Goal: Task Accomplishment & Management: Use online tool/utility

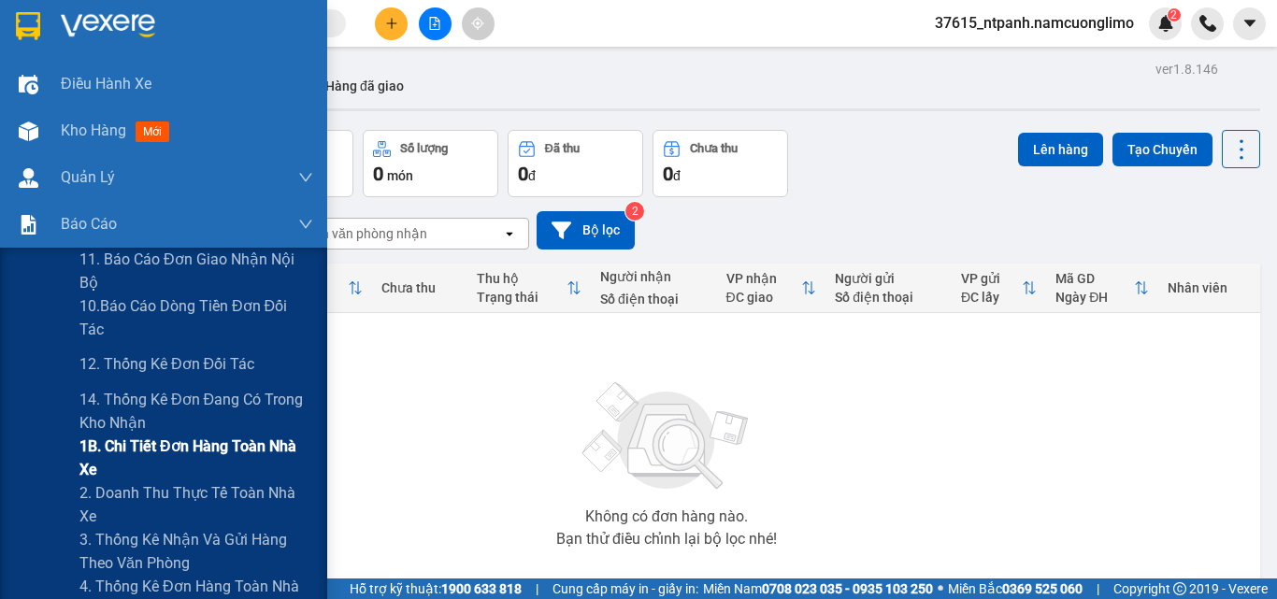
click at [136, 466] on span "1B. Chi tiết đơn hàng toàn nhà xe" at bounding box center [196, 458] width 234 height 47
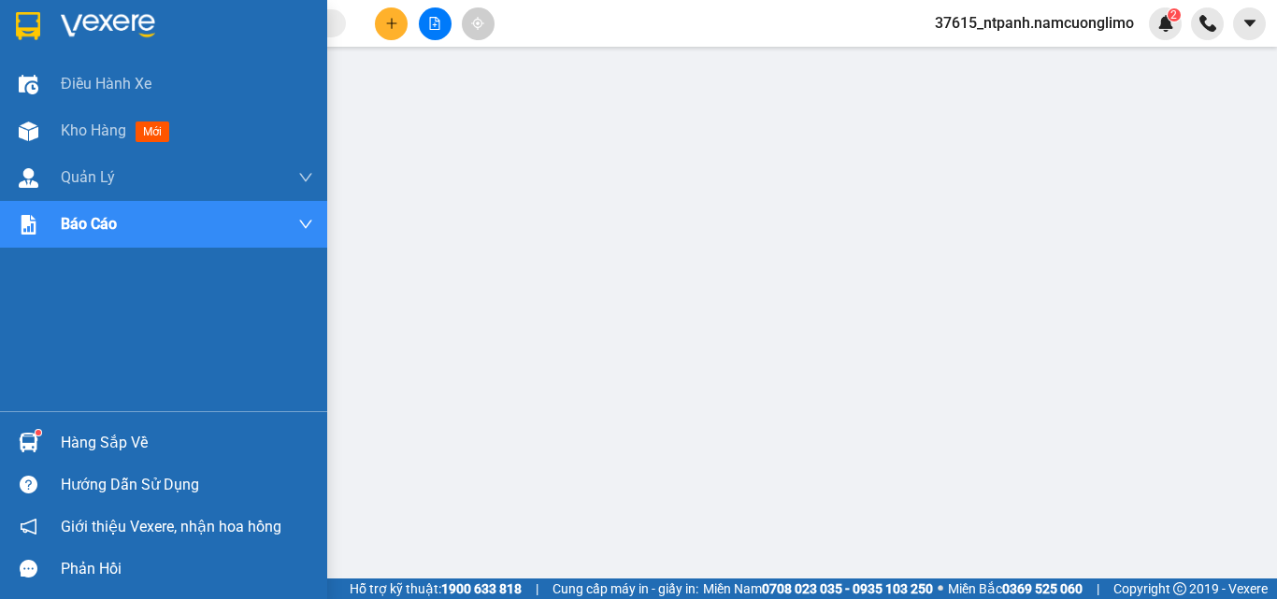
drag, startPoint x: 18, startPoint y: 25, endPoint x: 270, endPoint y: 518, distance: 553.5
click at [18, 26] on img at bounding box center [28, 26] width 24 height 28
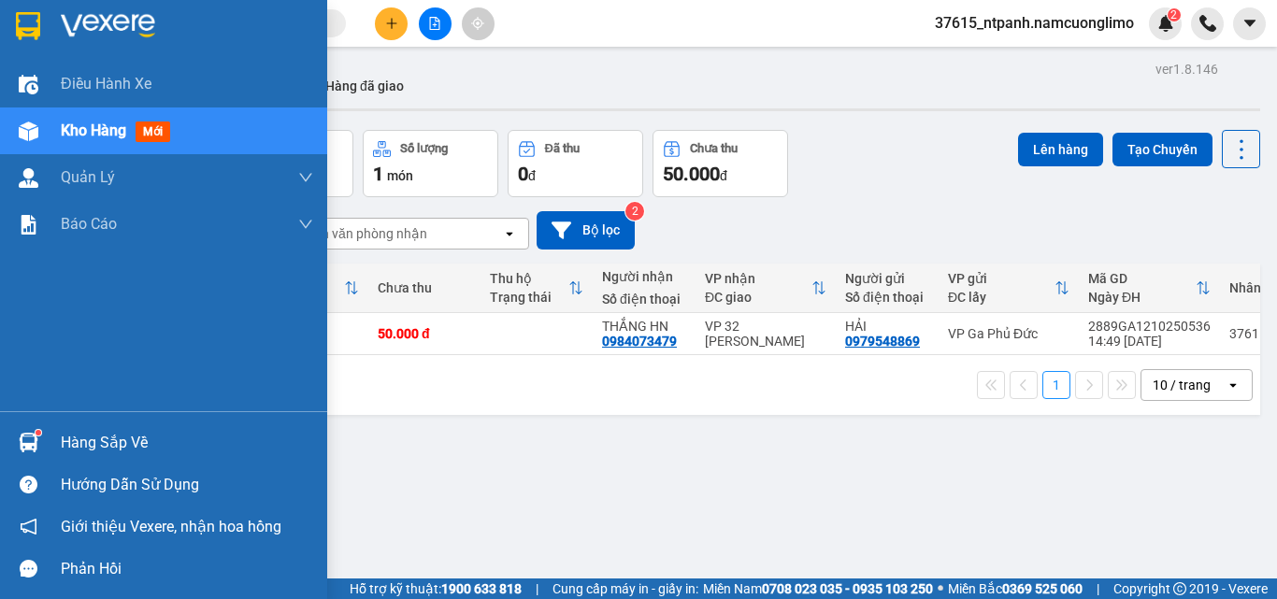
click at [32, 436] on img at bounding box center [29, 443] width 20 height 20
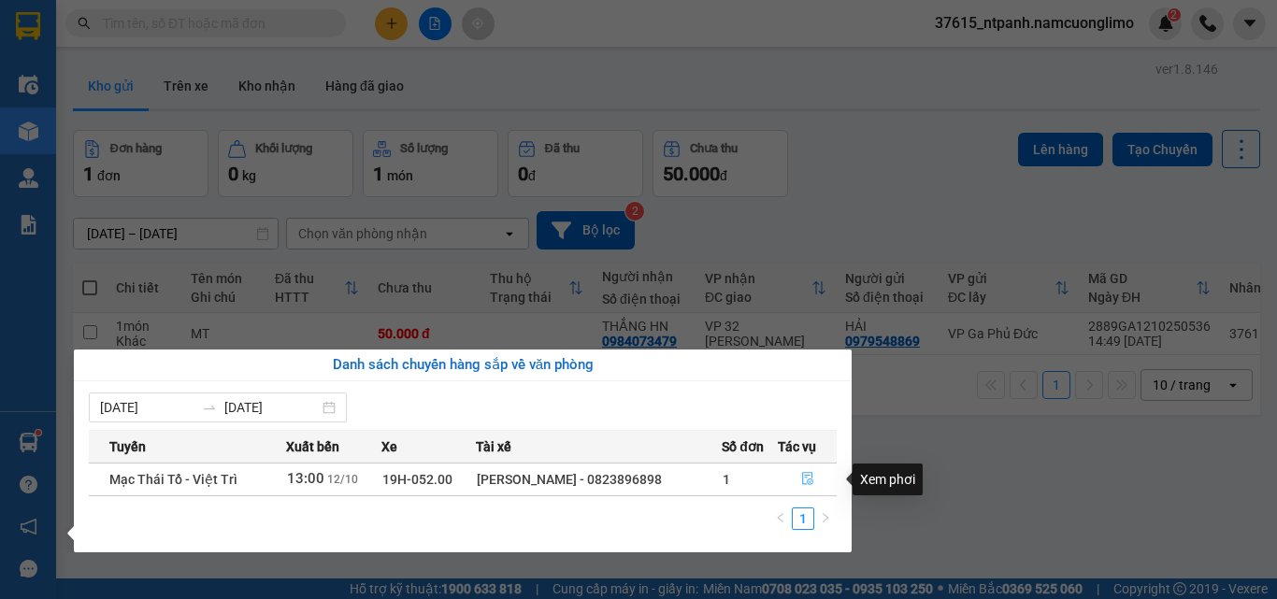
click at [803, 473] on icon "file-done" at bounding box center [807, 479] width 11 height 13
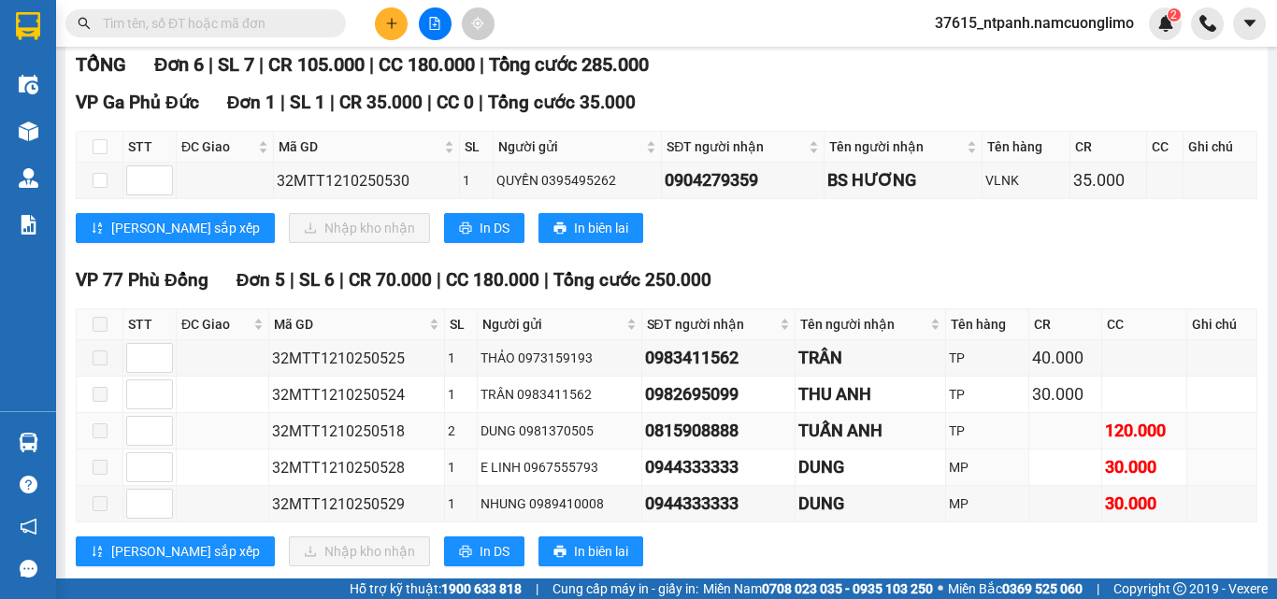
scroll to position [207, 0]
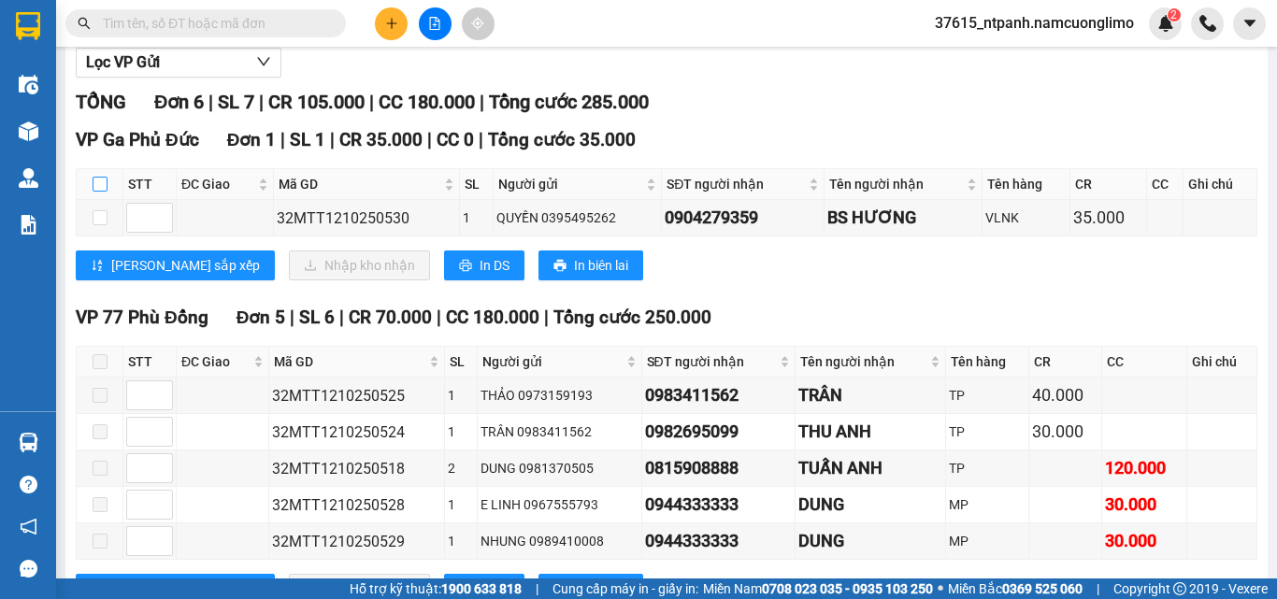
click at [96, 192] on label at bounding box center [100, 184] width 15 height 21
click at [96, 192] on input "checkbox" at bounding box center [100, 184] width 15 height 15
checkbox input "true"
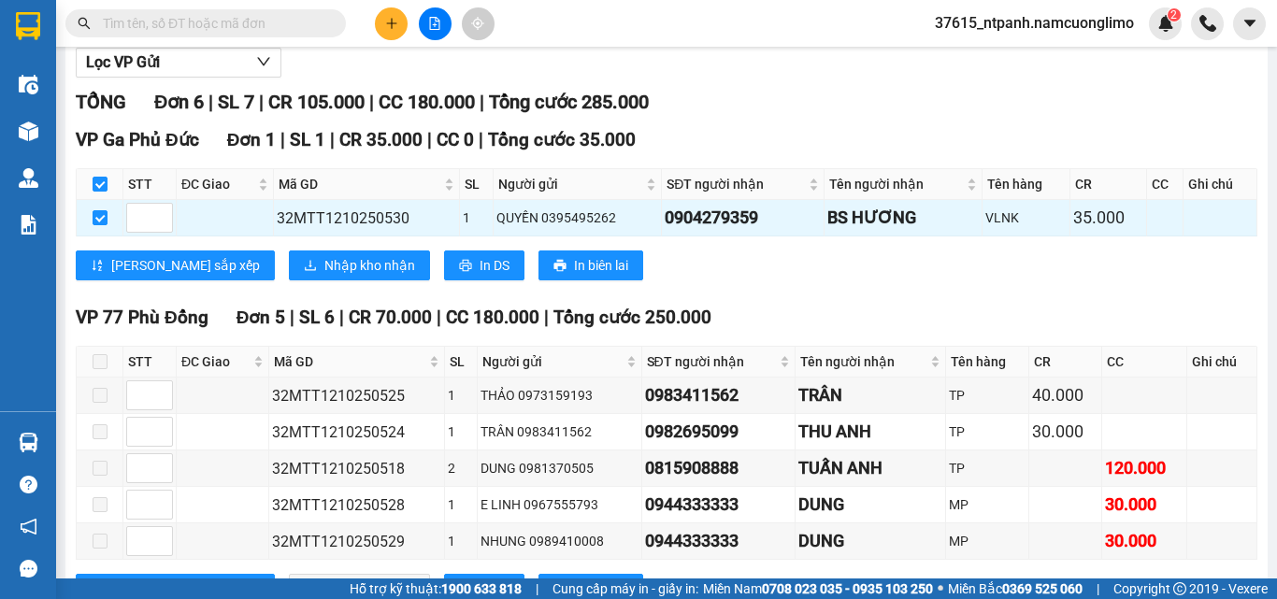
checkbox input "true"
click at [324, 276] on span "Nhập kho nhận" at bounding box center [369, 265] width 91 height 21
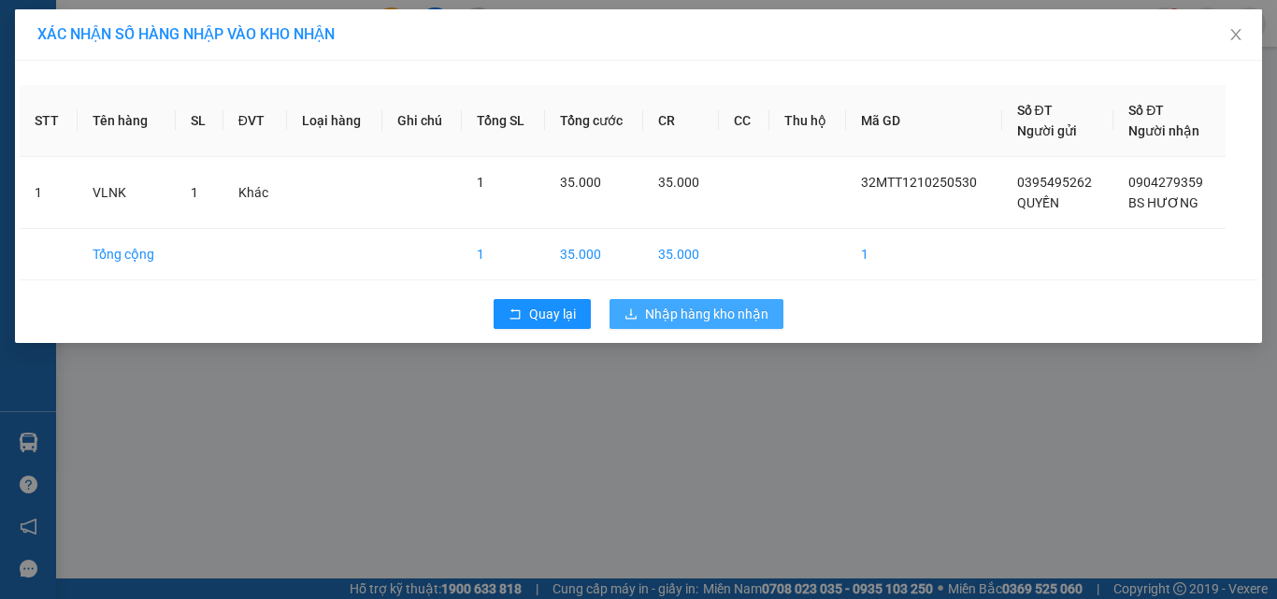
click at [711, 316] on span "Nhập hàng kho nhận" at bounding box center [706, 314] width 123 height 21
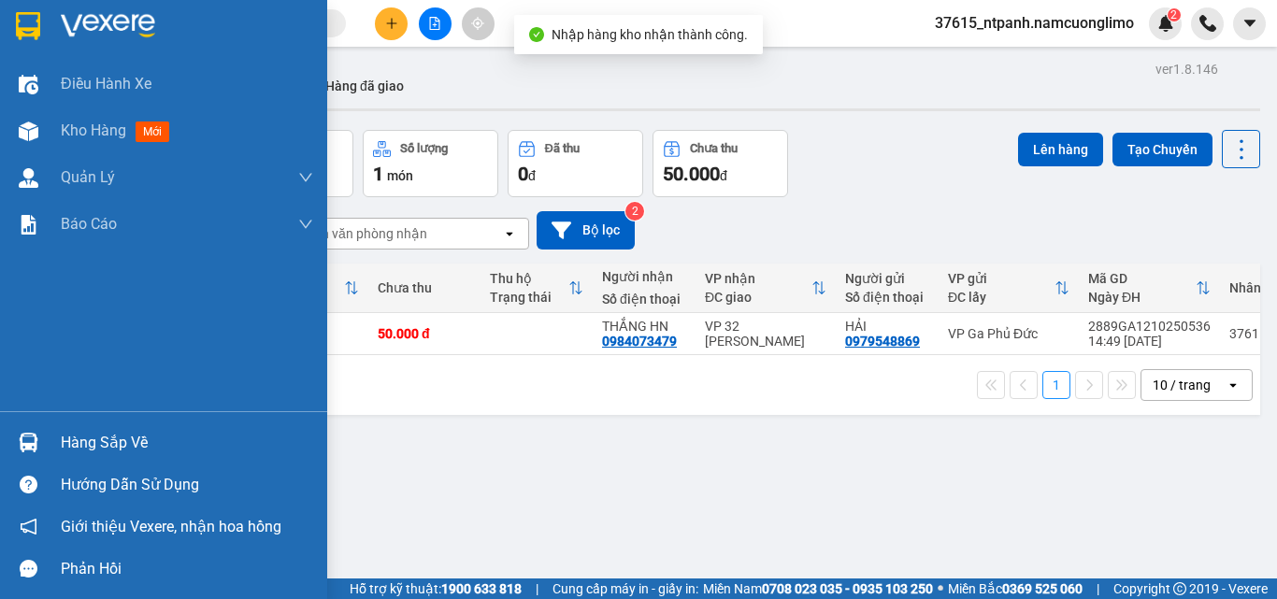
click at [28, 21] on img at bounding box center [28, 26] width 24 height 28
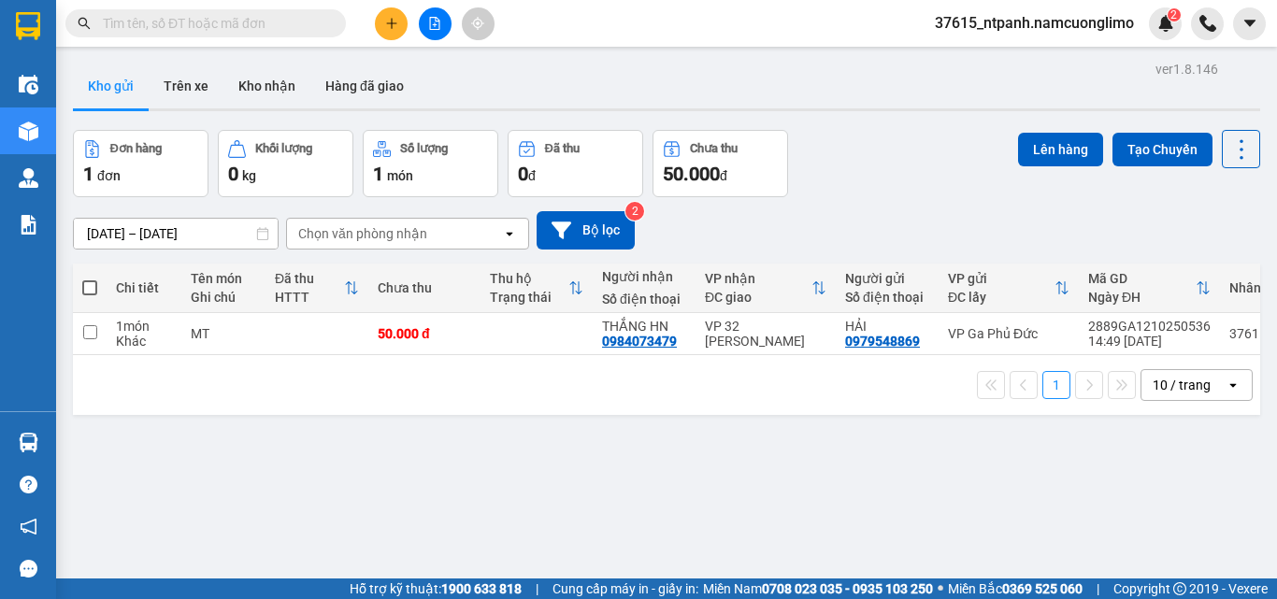
click at [83, 292] on span at bounding box center [89, 287] width 15 height 15
click at [90, 279] on input "checkbox" at bounding box center [90, 279] width 0 height 0
checkbox input "true"
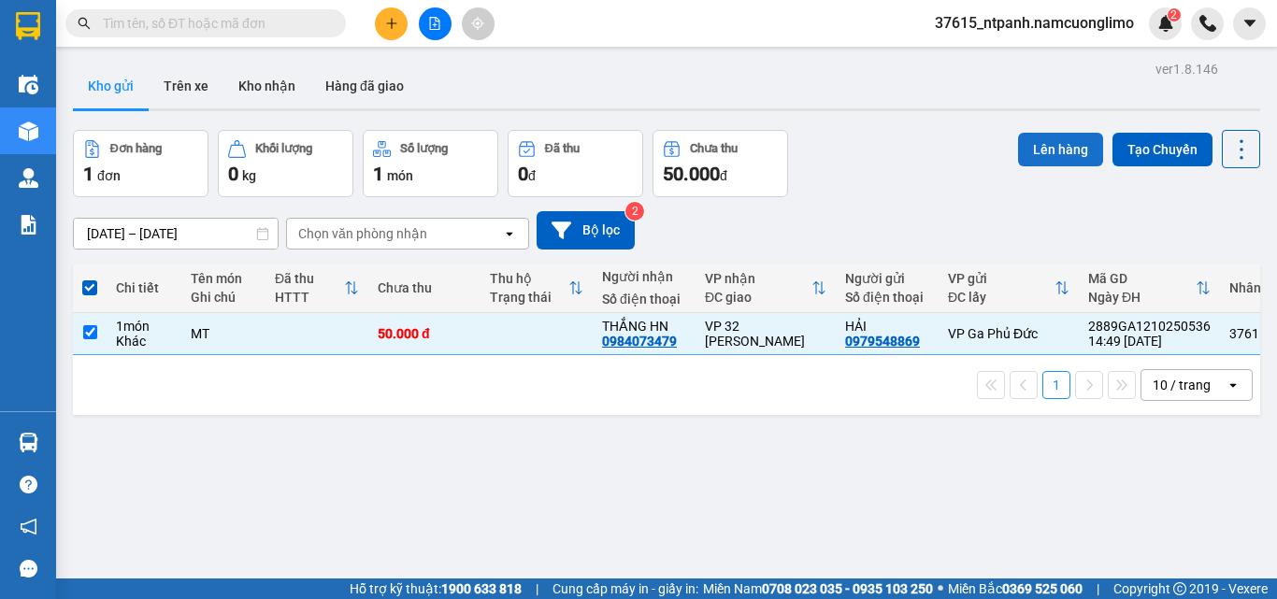
click at [1064, 143] on button "Lên hàng" at bounding box center [1060, 150] width 85 height 34
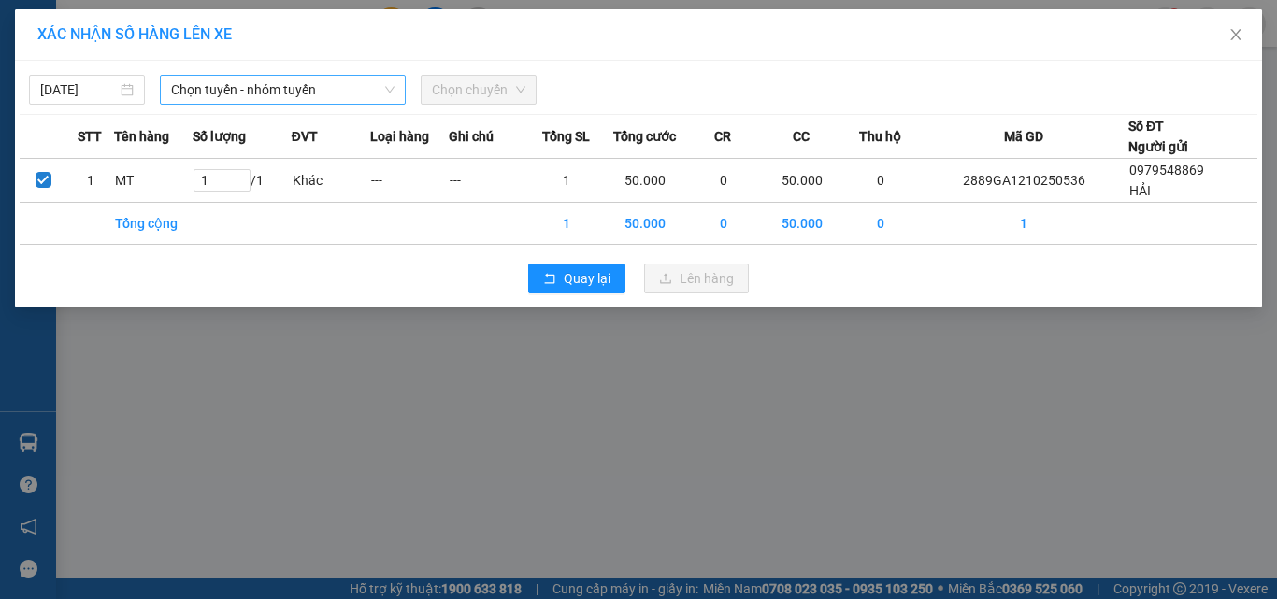
click at [247, 89] on span "Chọn tuyến - nhóm tuyến" at bounding box center [282, 90] width 223 height 28
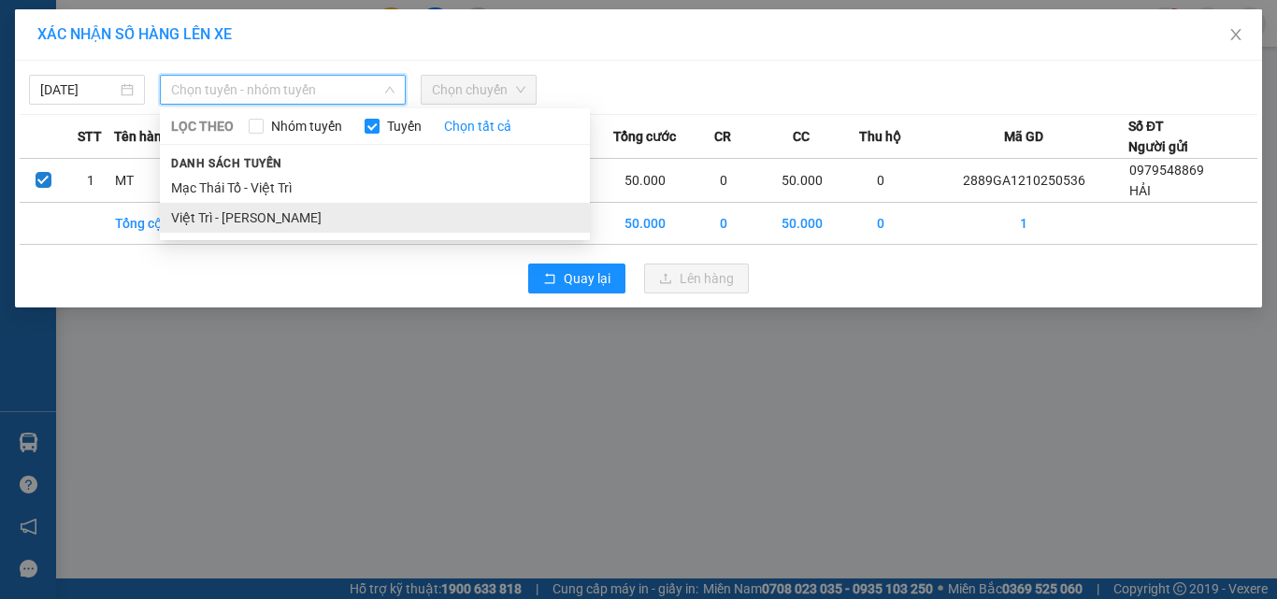
drag, startPoint x: 223, startPoint y: 221, endPoint x: 479, endPoint y: 174, distance: 260.3
click at [224, 221] on li "Việt Trì - [PERSON_NAME]" at bounding box center [375, 218] width 430 height 30
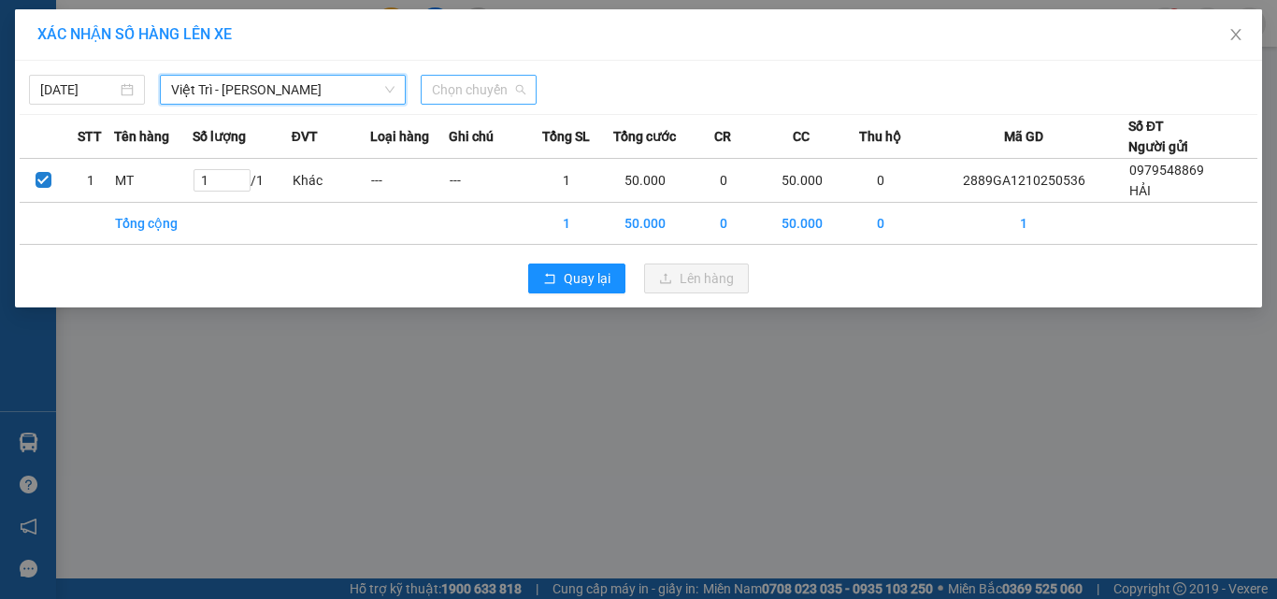
click at [471, 90] on span "Chọn chuyến" at bounding box center [478, 90] width 93 height 28
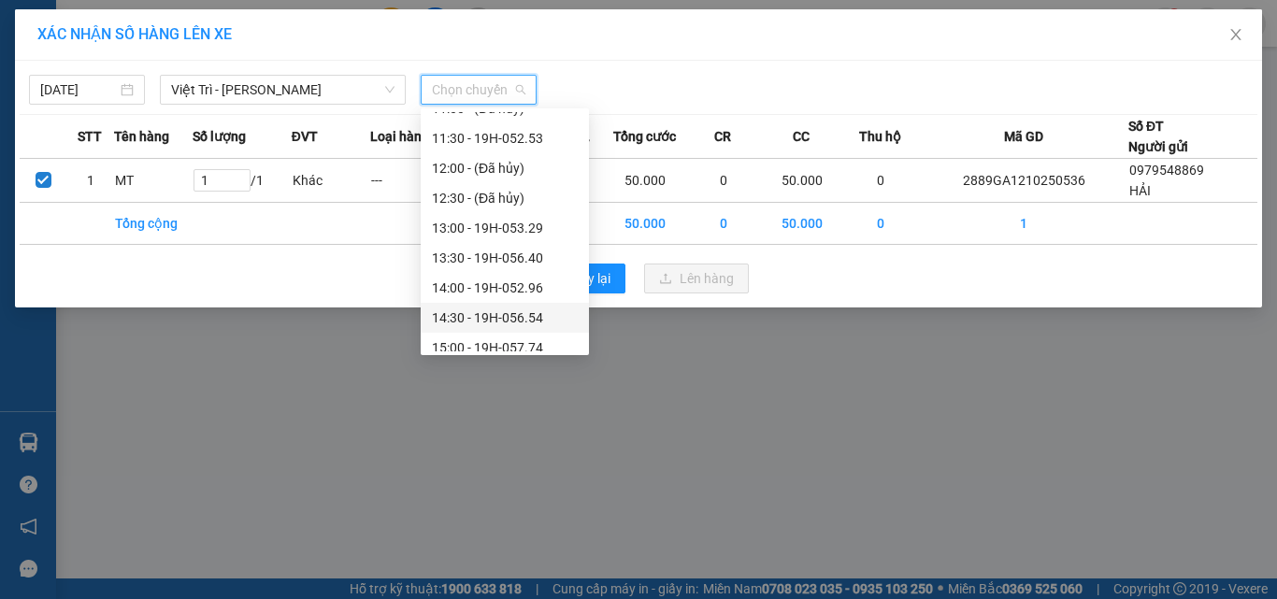
scroll to position [561, 0]
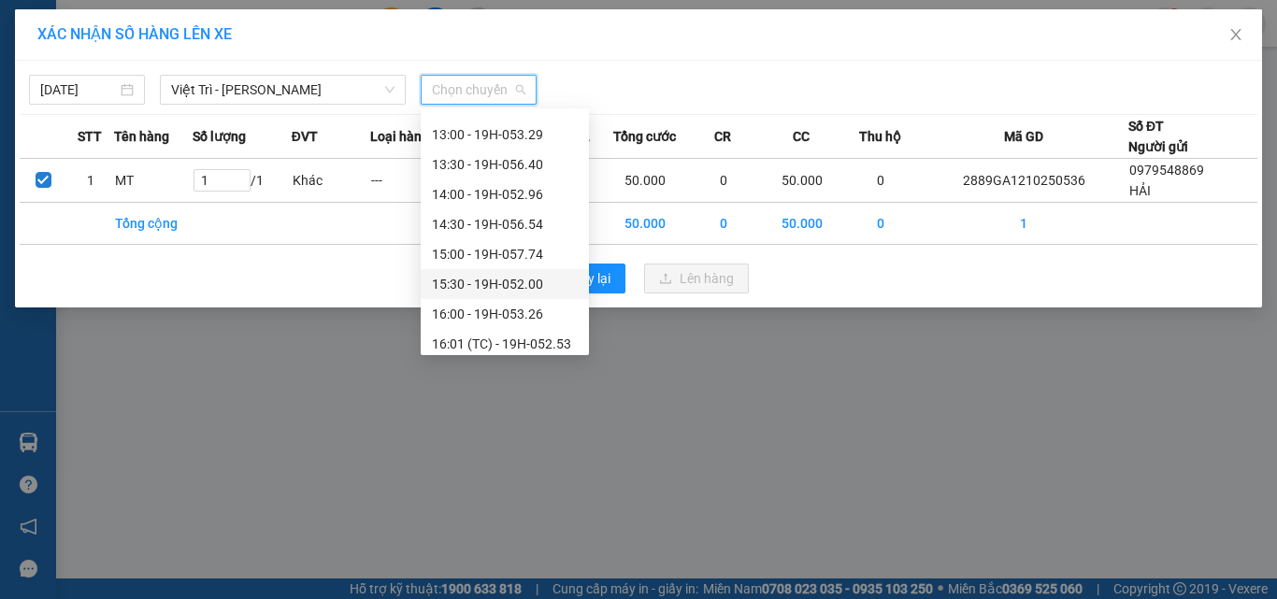
click at [530, 284] on div "15:30 - 19H-052.00" at bounding box center [505, 284] width 146 height 21
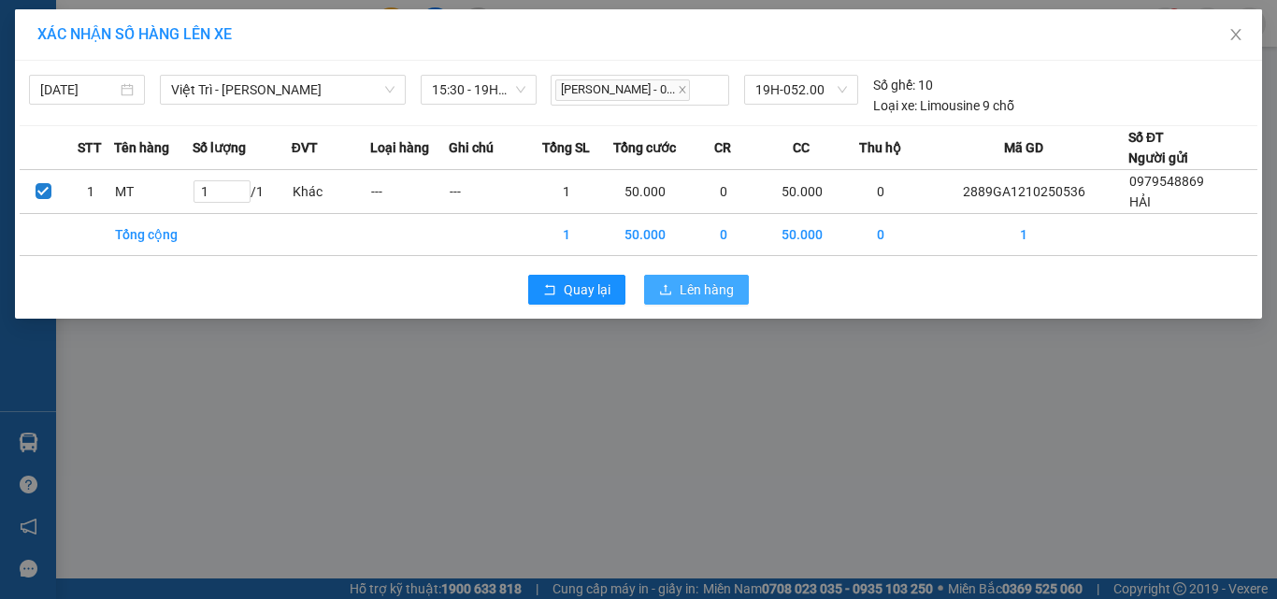
click at [708, 293] on span "Lên hàng" at bounding box center [706, 289] width 54 height 21
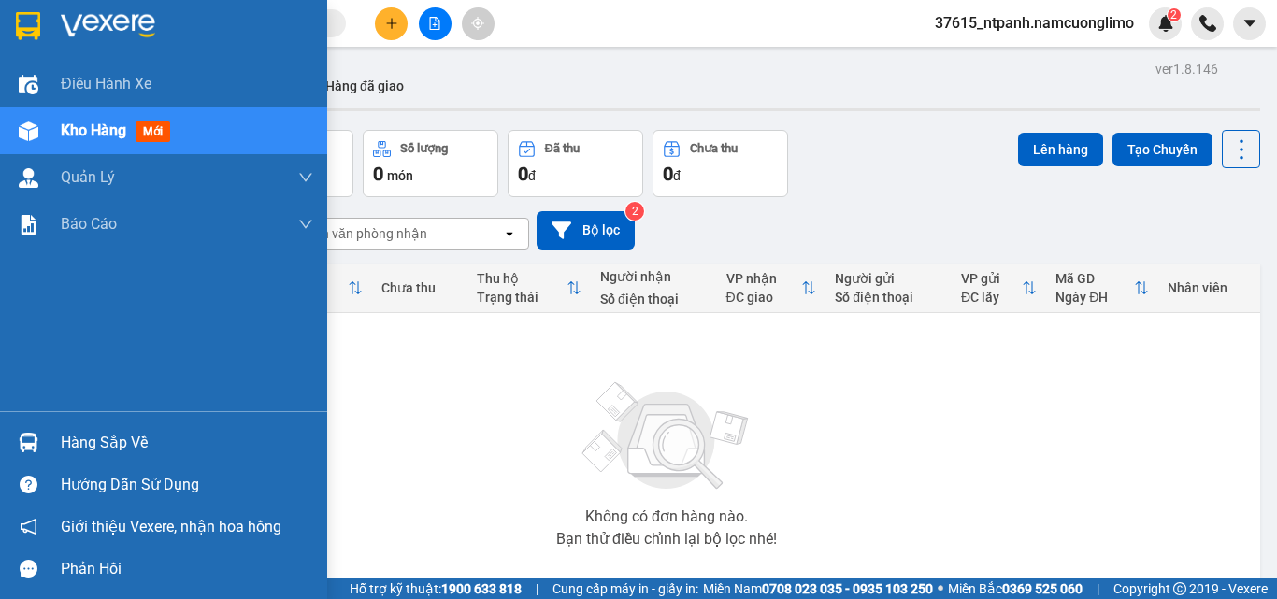
drag, startPoint x: 30, startPoint y: 17, endPoint x: 314, endPoint y: 194, distance: 335.1
click at [30, 15] on img at bounding box center [28, 26] width 24 height 28
click at [24, 433] on div at bounding box center [28, 442] width 33 height 33
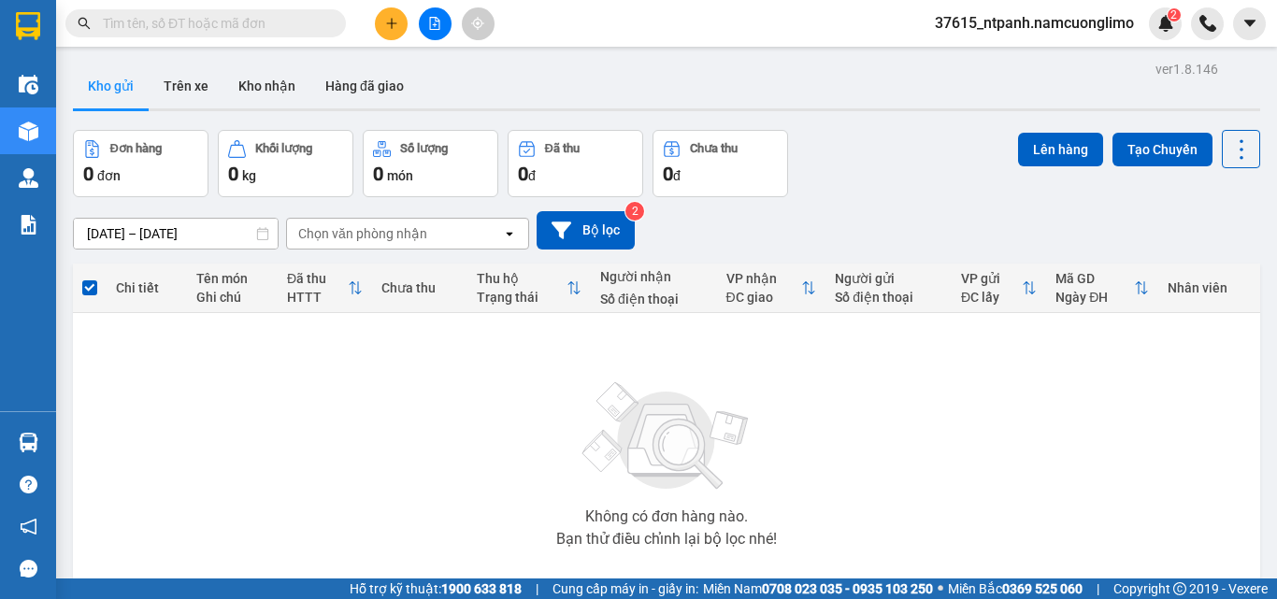
click at [954, 479] on section "Kết quả tìm kiếm ( 0 ) Bộ lọc No Data 37615_ntpanh.namcuonglimo 2 Điều hành xe …" at bounding box center [638, 299] width 1277 height 599
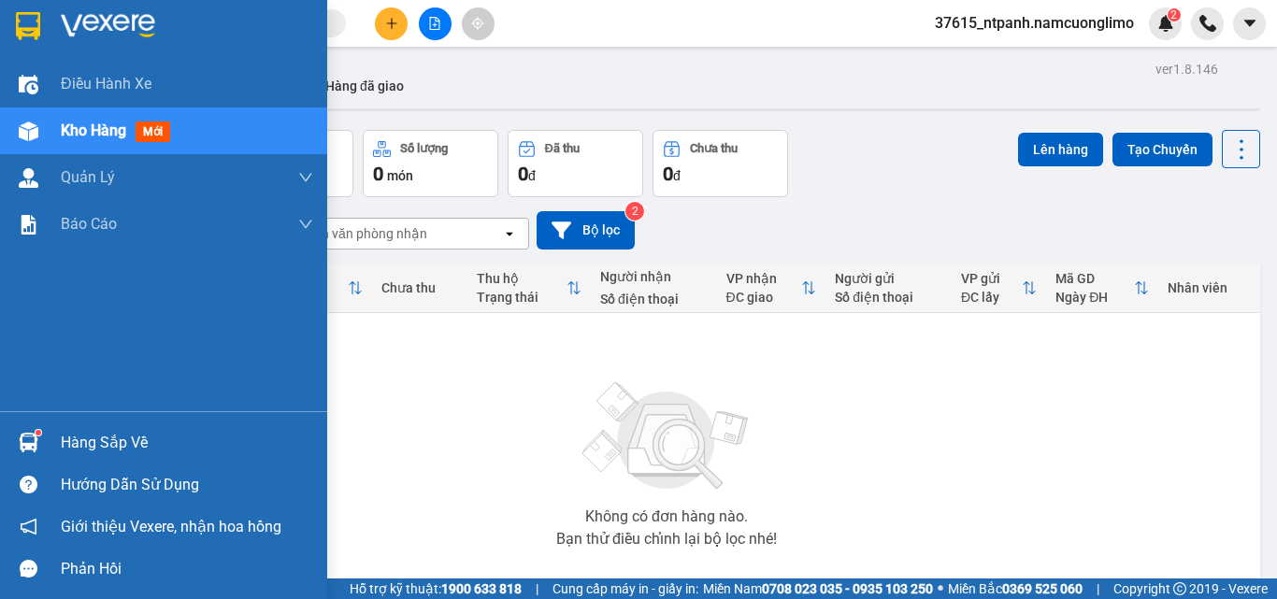
click at [28, 433] on img at bounding box center [29, 443] width 20 height 20
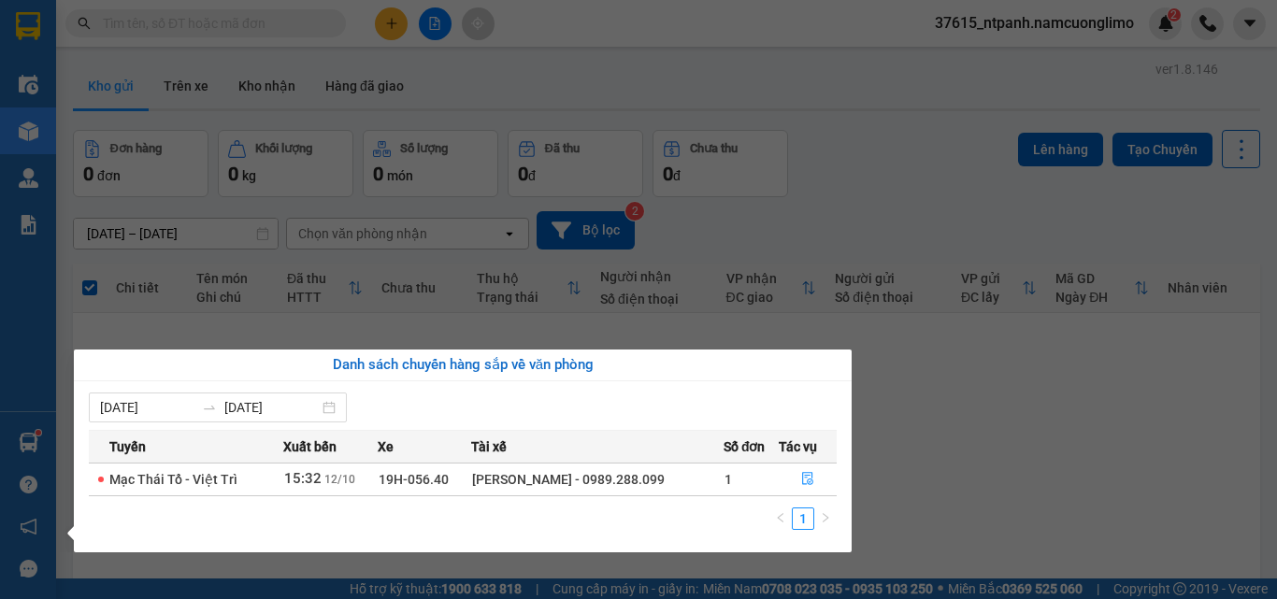
drag, startPoint x: 993, startPoint y: 504, endPoint x: 900, endPoint y: 513, distance: 93.0
click at [993, 505] on section "Kết quả tìm kiếm ( 0 ) Bộ lọc No Data 37615_ntpanh.namcuonglimo 2 Điều hành xe …" at bounding box center [638, 299] width 1277 height 599
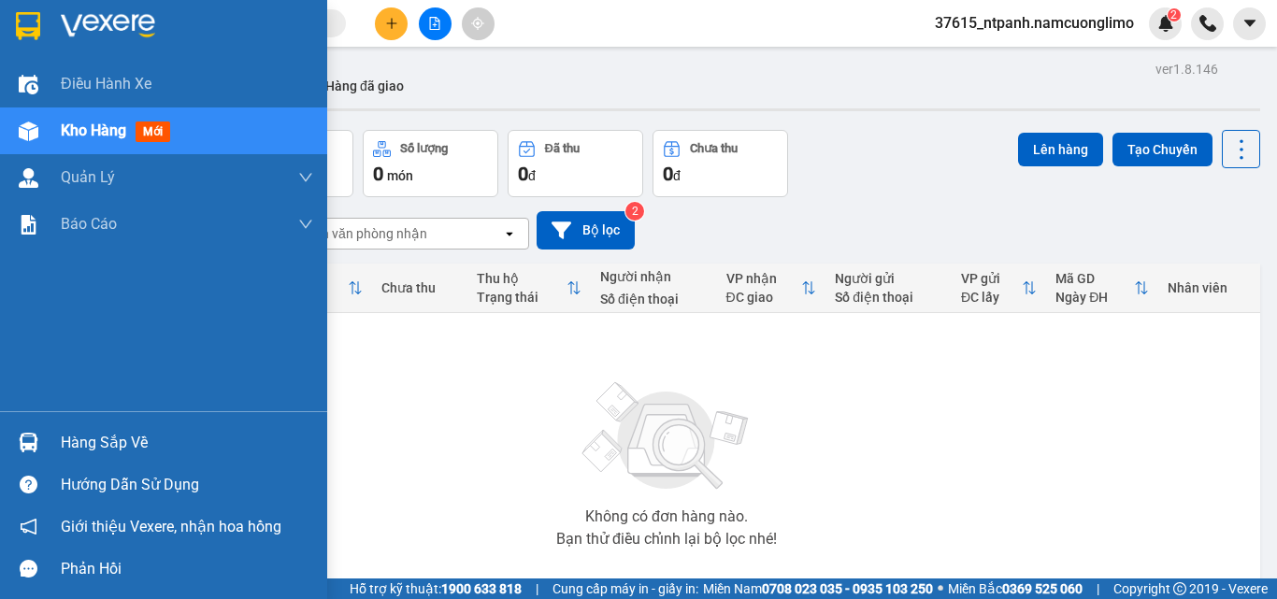
click at [39, 436] on div at bounding box center [28, 442] width 33 height 33
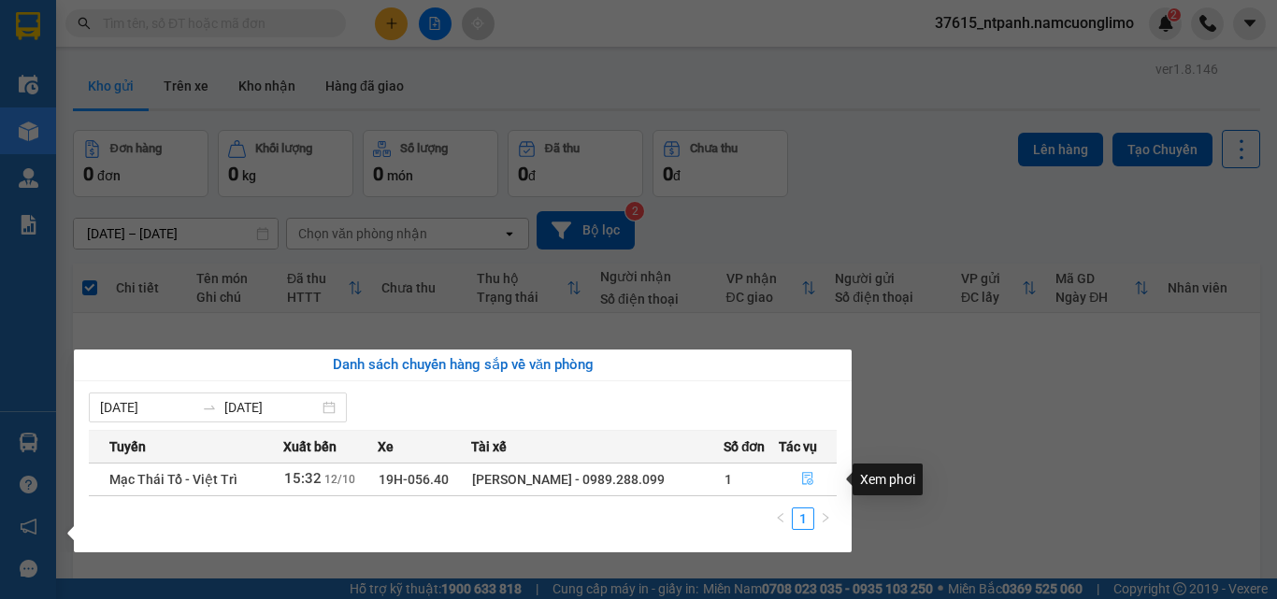
click at [806, 481] on icon "file-done" at bounding box center [807, 478] width 13 height 13
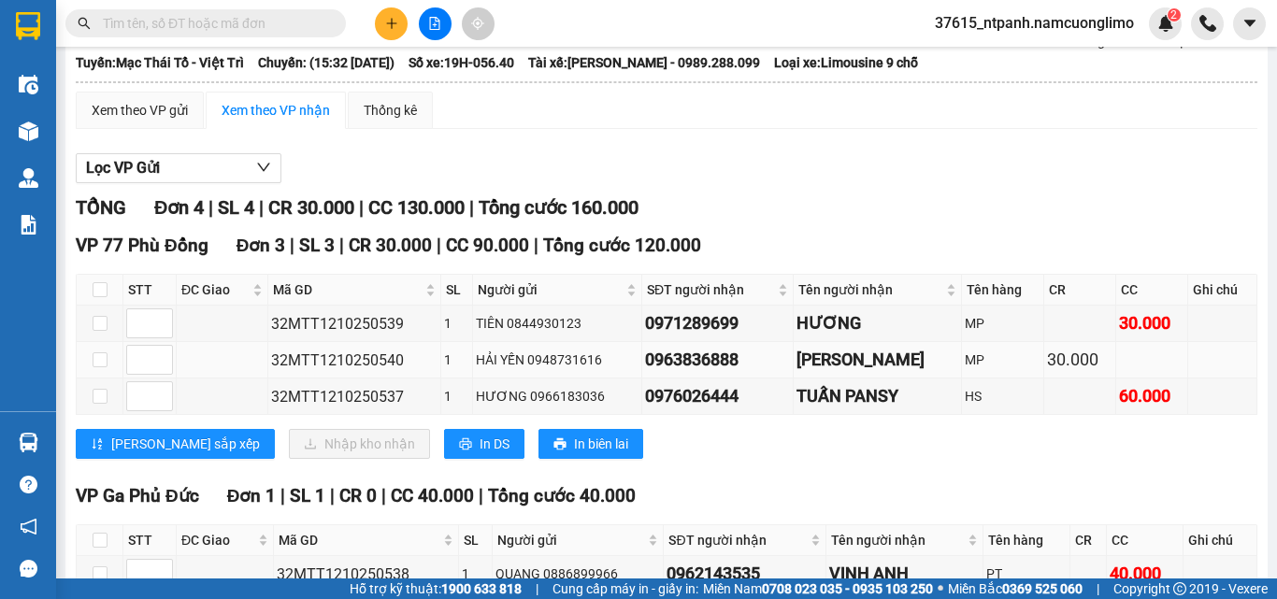
scroll to position [227, 0]
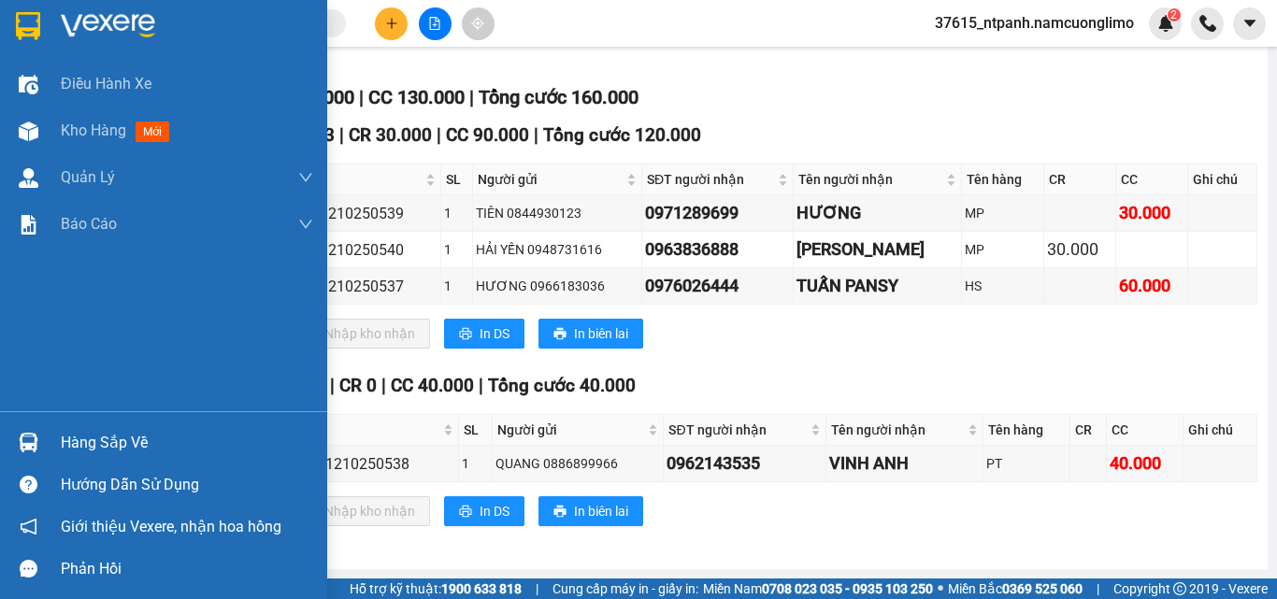
click at [39, 27] on img at bounding box center [28, 26] width 24 height 28
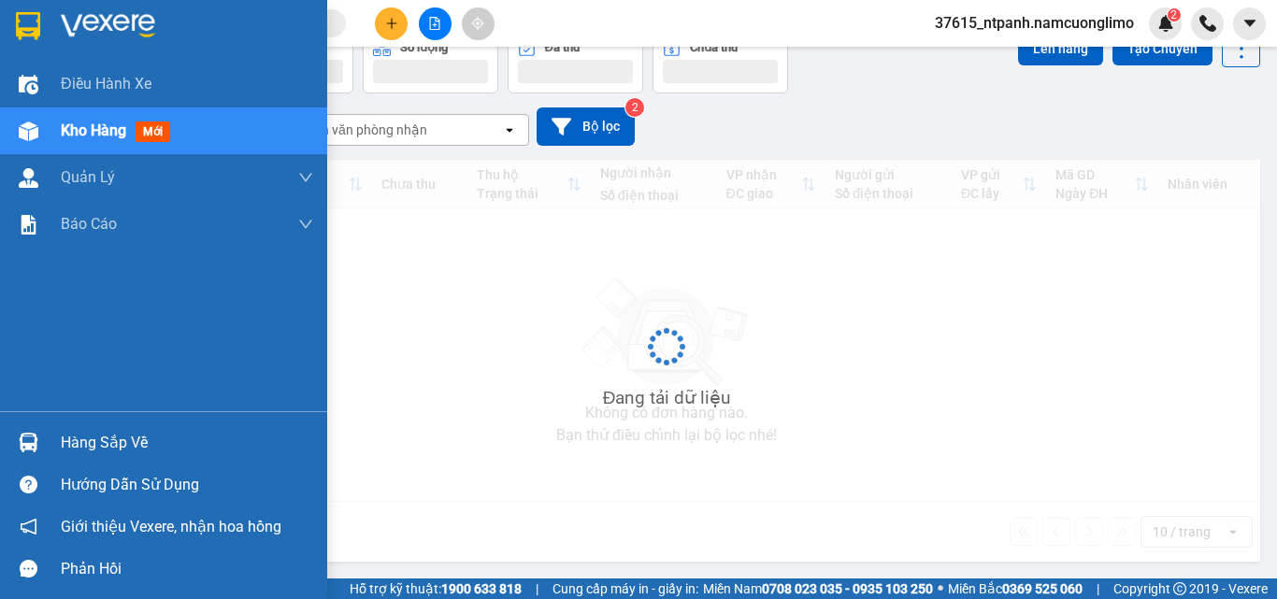
scroll to position [104, 0]
